Goal: Task Accomplishment & Management: Manage account settings

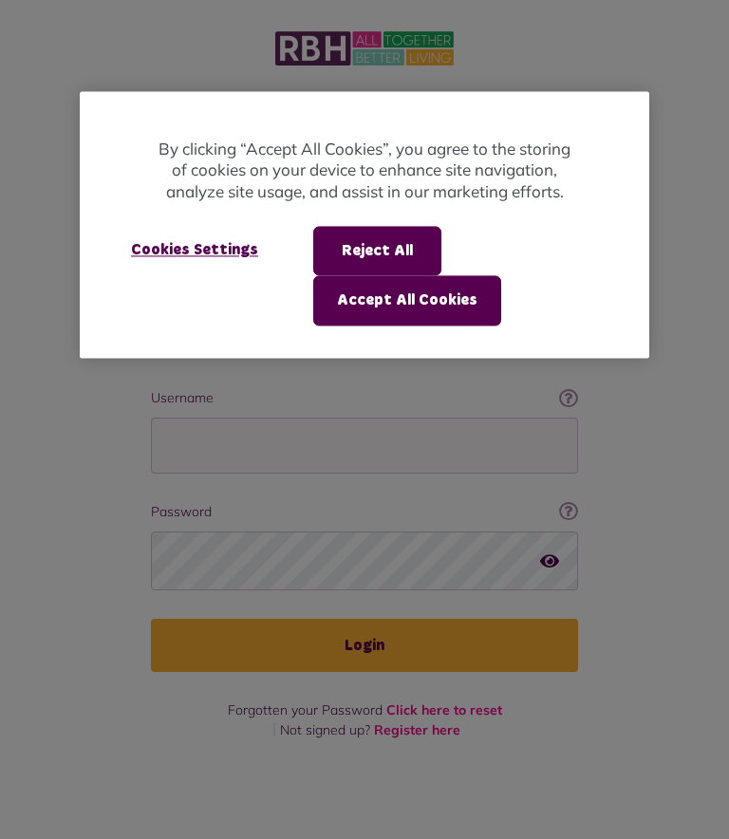
click at [345, 308] on button "Accept All Cookies" at bounding box center [407, 300] width 188 height 49
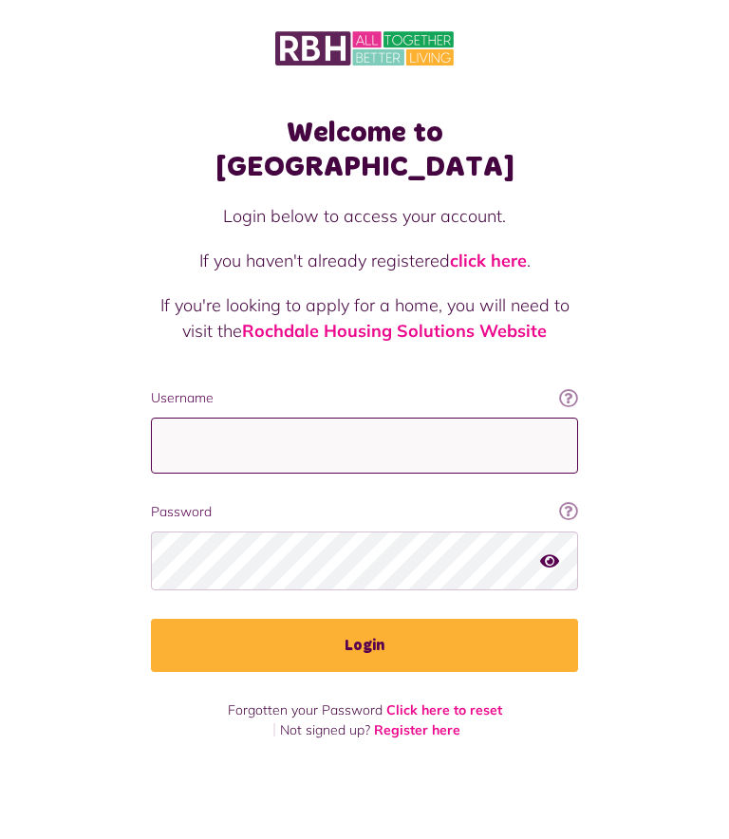
click at [181, 418] on input "Username" at bounding box center [364, 446] width 427 height 56
type input "**********"
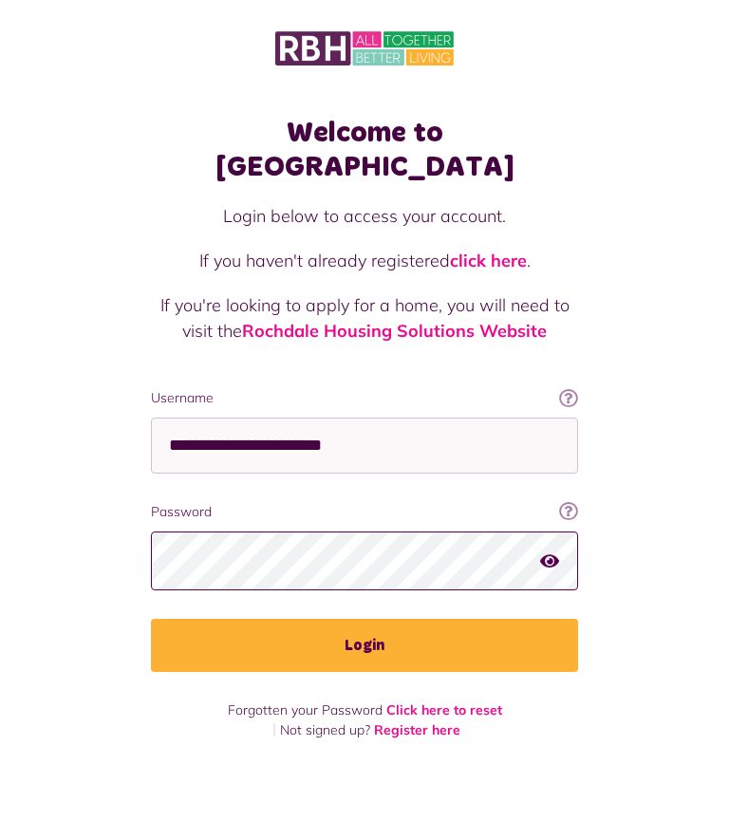
click at [364, 619] on button "Login" at bounding box center [364, 645] width 427 height 53
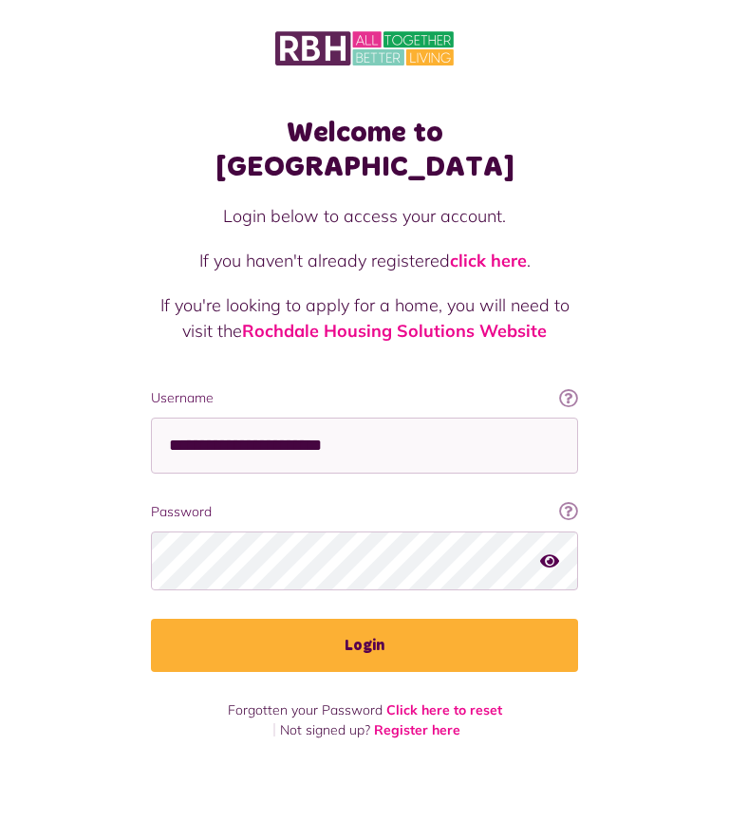
click at [200, 619] on button "Login" at bounding box center [364, 645] width 427 height 53
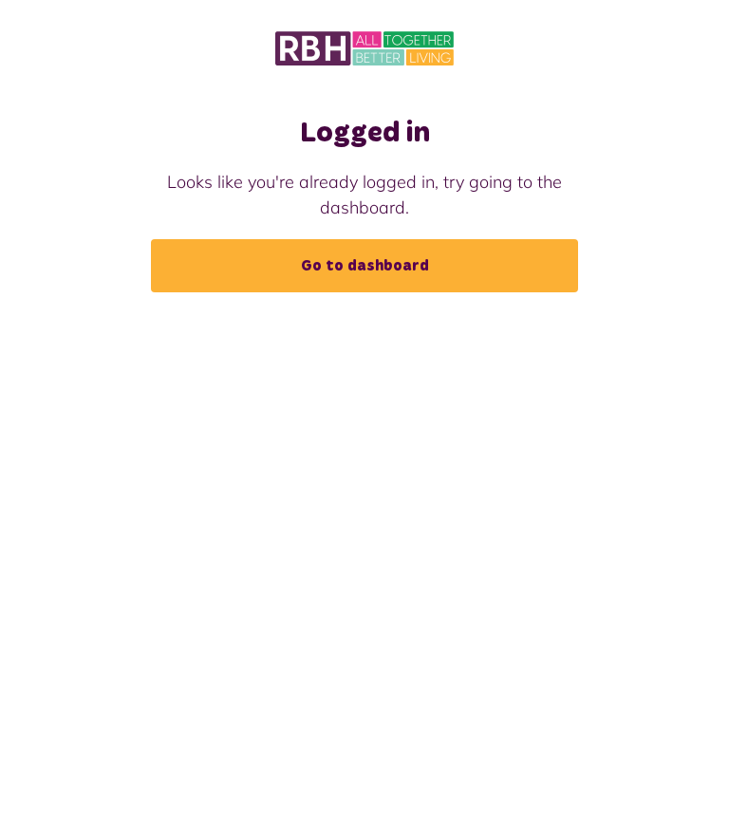
click at [227, 273] on link "Go to dashboard" at bounding box center [364, 265] width 427 height 53
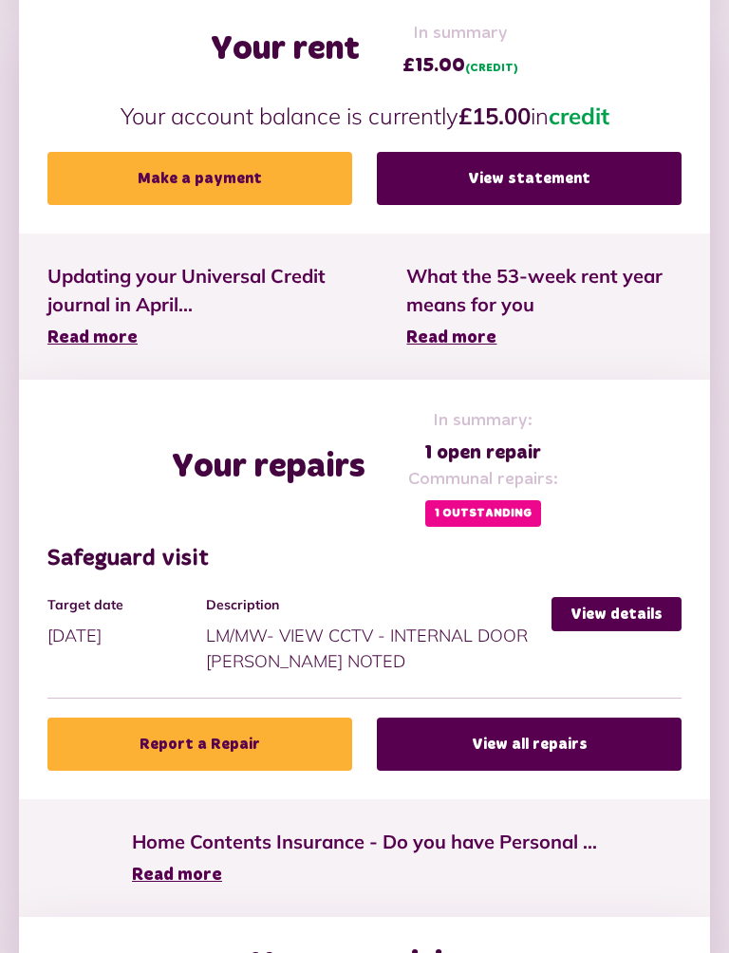
scroll to position [686, 0]
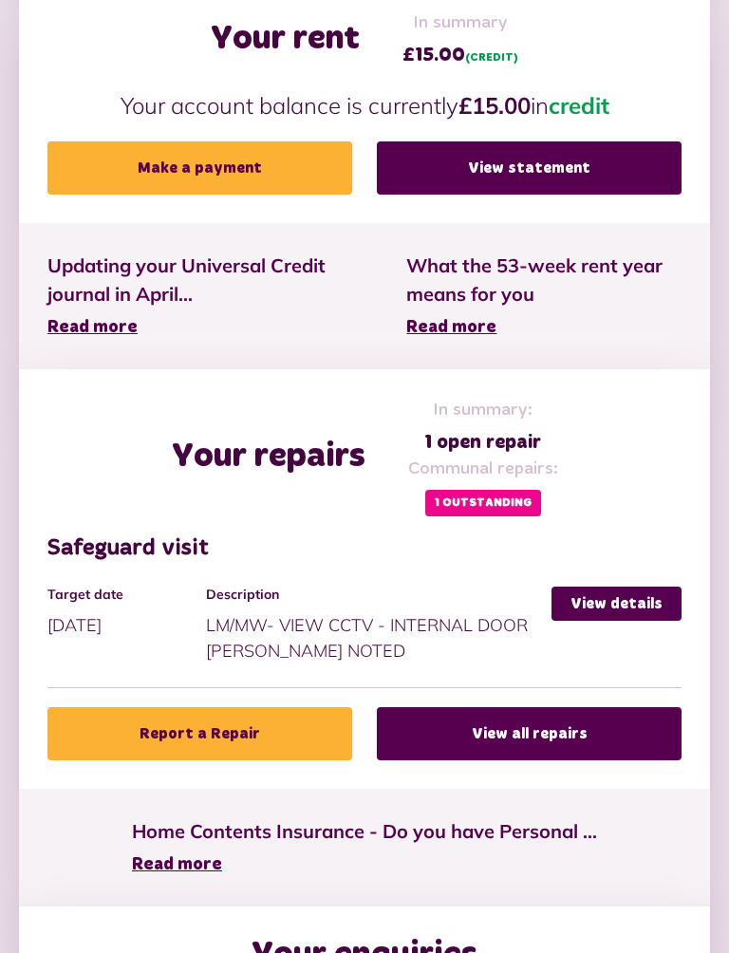
click at [439, 497] on span "1 Outstanding" at bounding box center [483, 504] width 116 height 27
click at [458, 491] on span "1 Outstanding" at bounding box center [483, 504] width 116 height 27
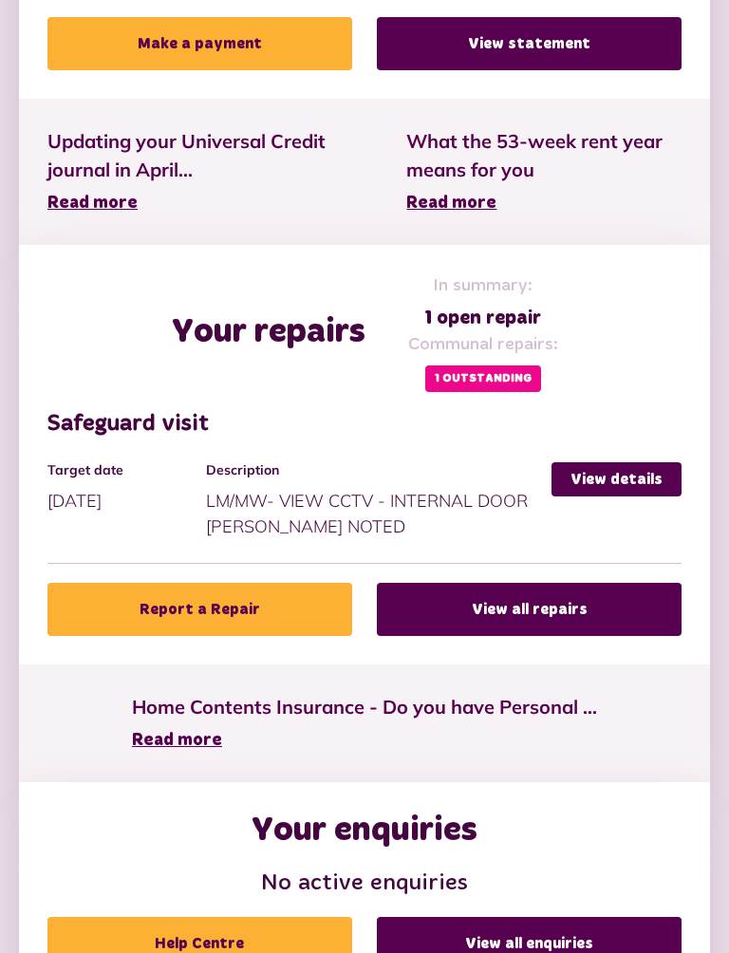
scroll to position [826, 0]
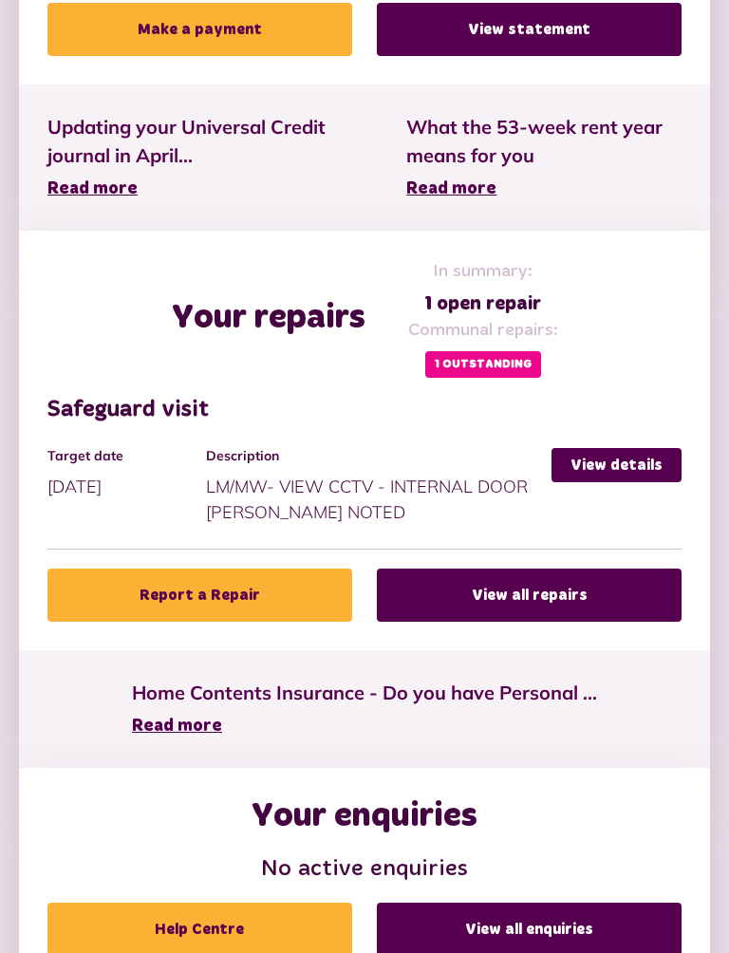
click at [596, 456] on link "View details" at bounding box center [616, 465] width 130 height 34
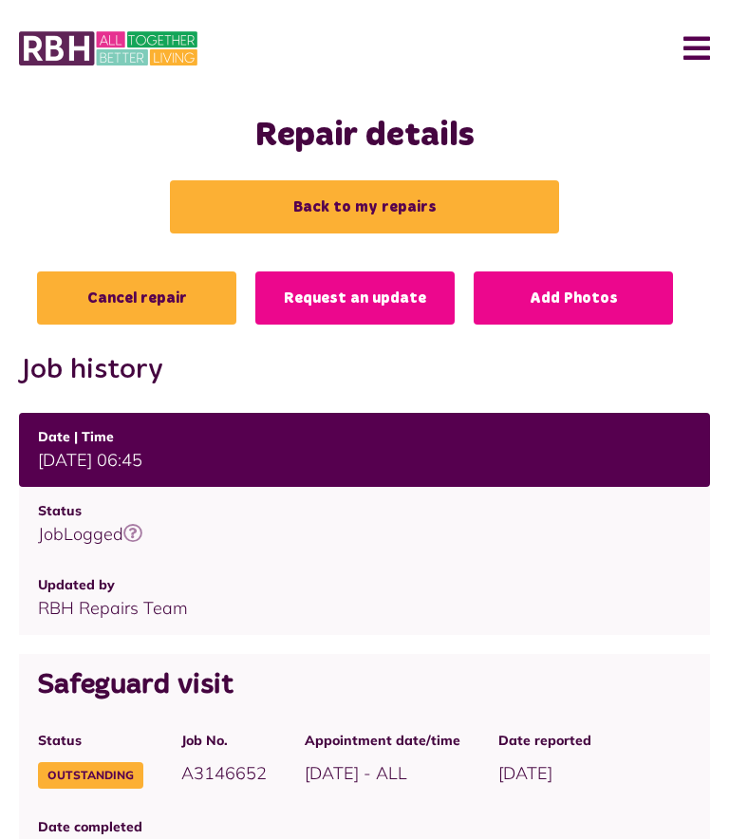
click at [103, 40] on img at bounding box center [108, 48] width 178 height 40
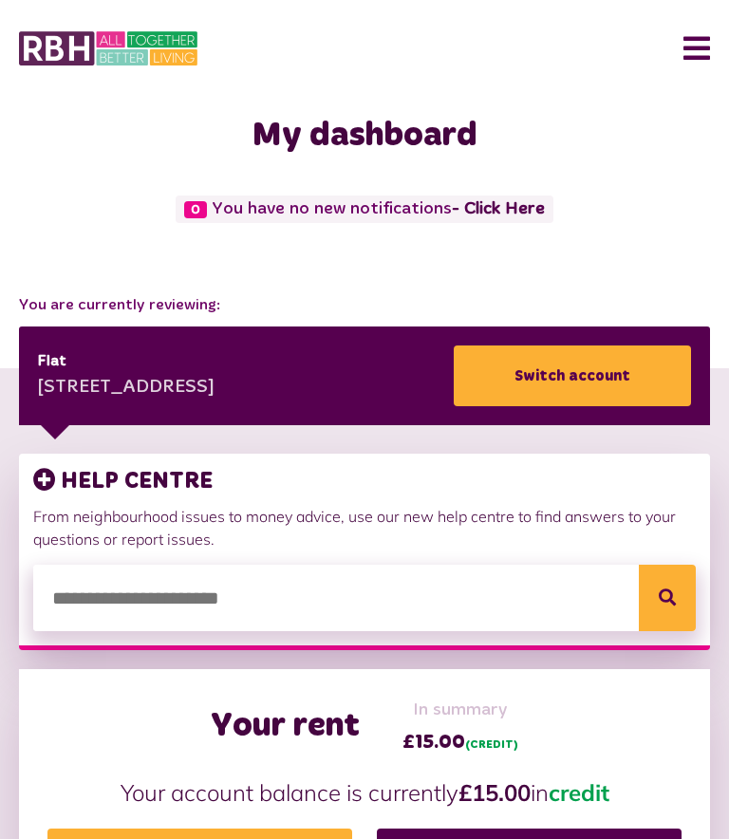
click at [461, 210] on link "- Click Here" at bounding box center [498, 208] width 93 height 17
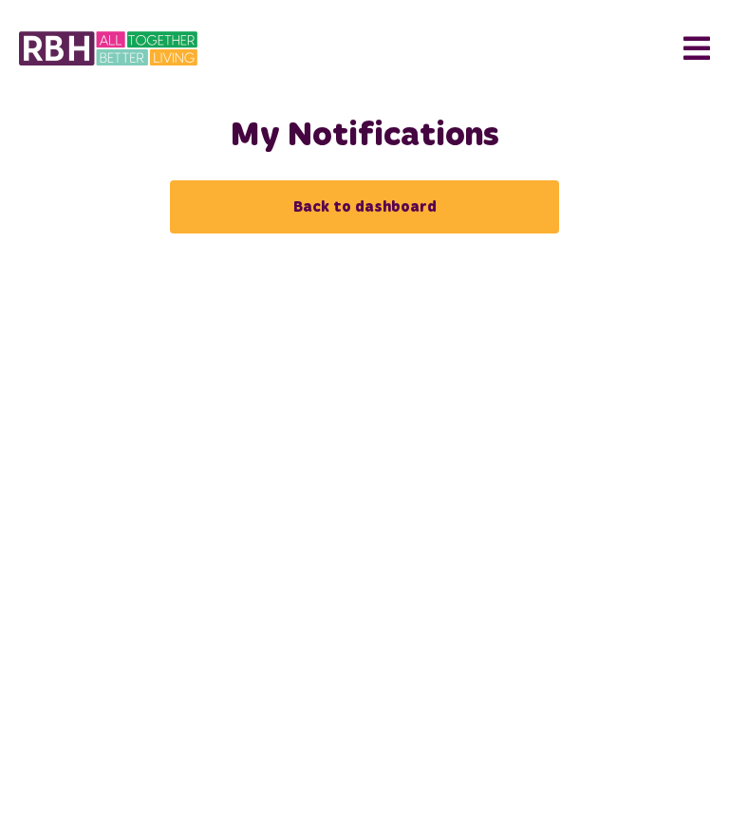
click at [653, 290] on html "Menu Last login: 06/08/2025 Dashboard My Repairs My Accounts My Profile 0" at bounding box center [364, 145] width 729 height 290
click at [244, 196] on link "Back to dashboard" at bounding box center [364, 206] width 389 height 53
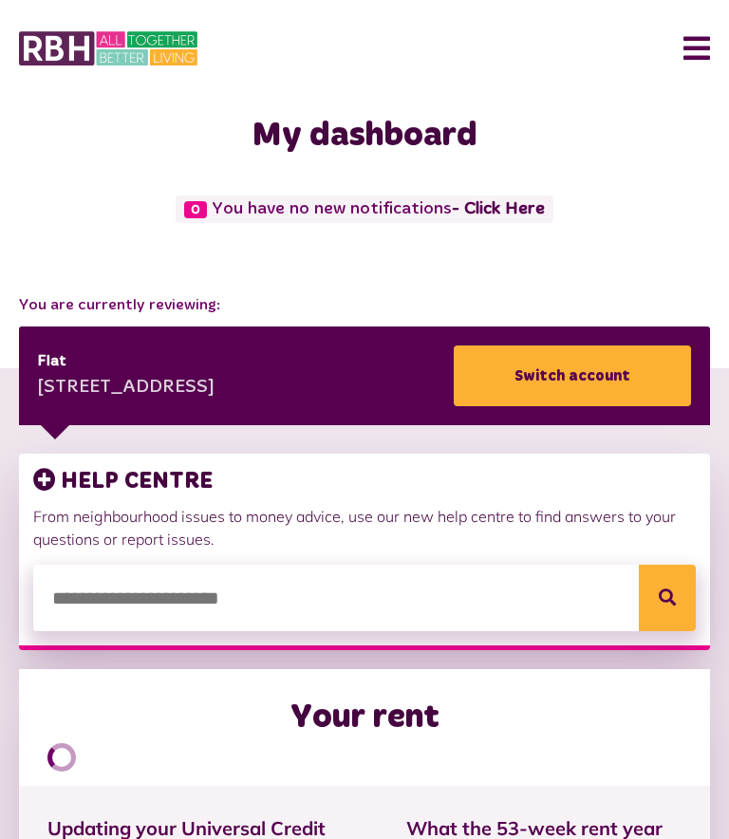
click at [520, 203] on link "- Click Here" at bounding box center [498, 208] width 93 height 17
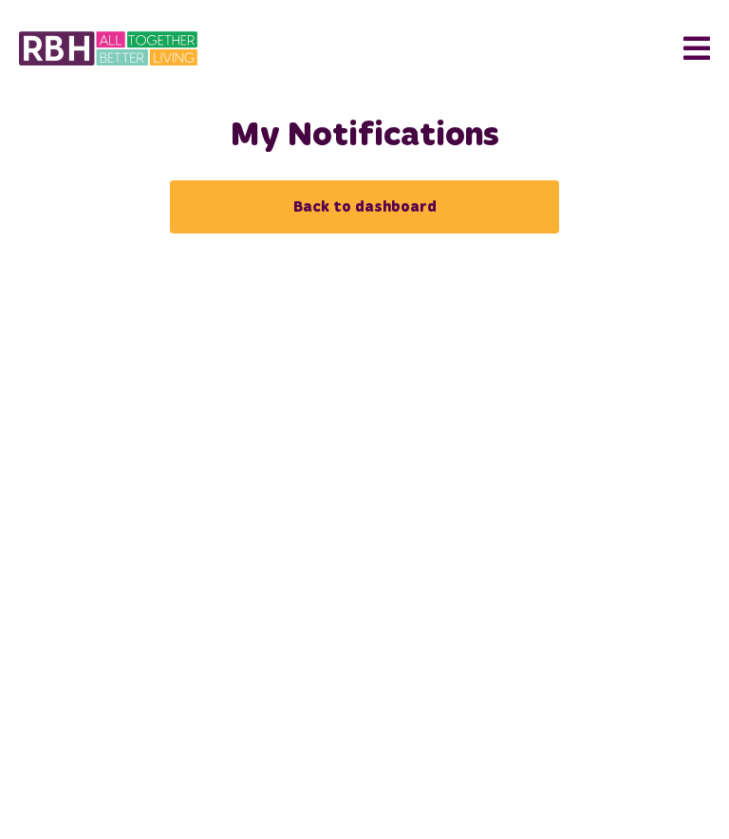
click at [232, 207] on link "Back to dashboard" at bounding box center [364, 206] width 389 height 53
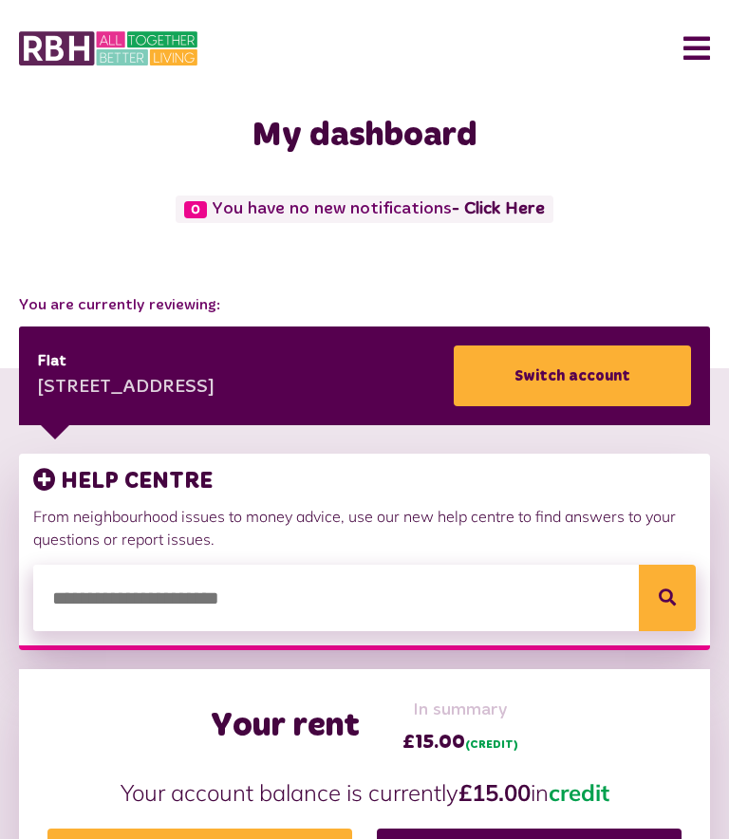
click at [685, 59] on button "Menu" at bounding box center [689, 48] width 41 height 59
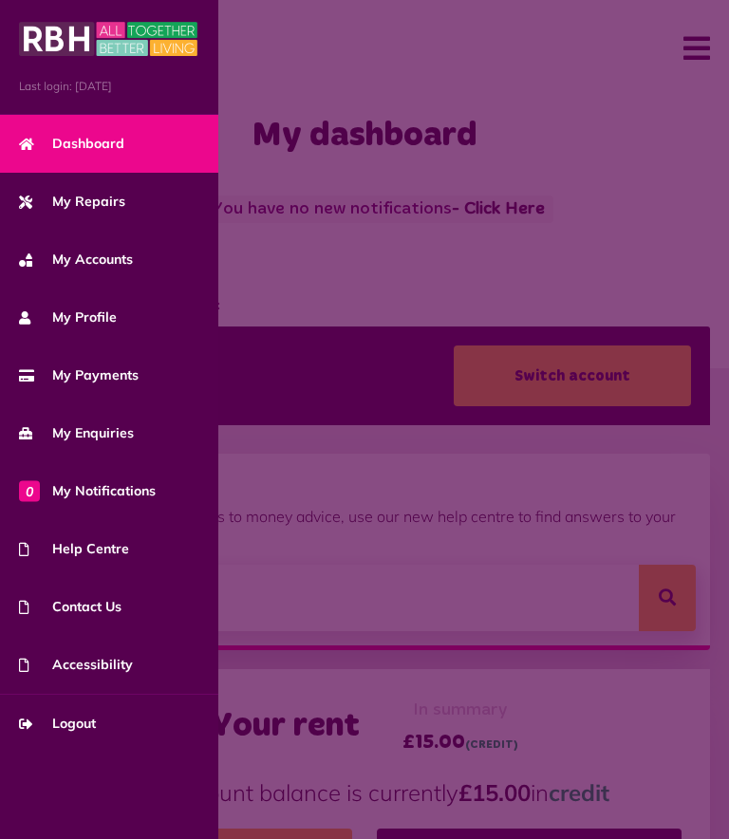
click at [49, 729] on span "Logout" at bounding box center [57, 724] width 77 height 20
